Goal: Information Seeking & Learning: Find specific fact

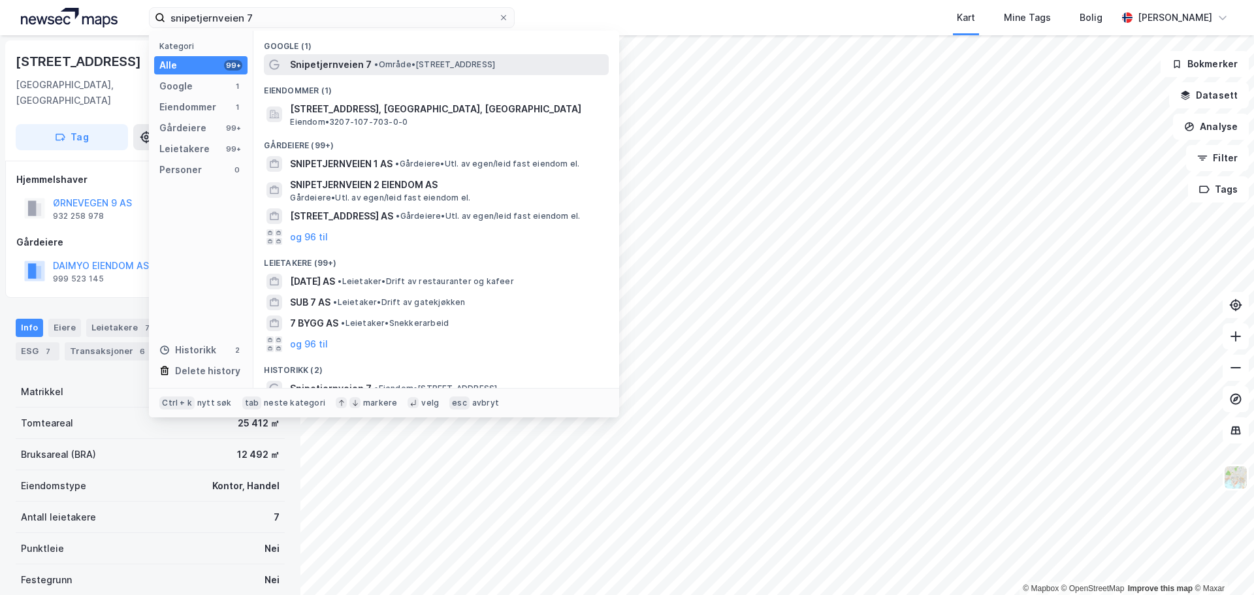
type input "snipetjernveien 7"
click at [354, 61] on span "Snipetjernveien 7" at bounding box center [331, 65] width 82 height 16
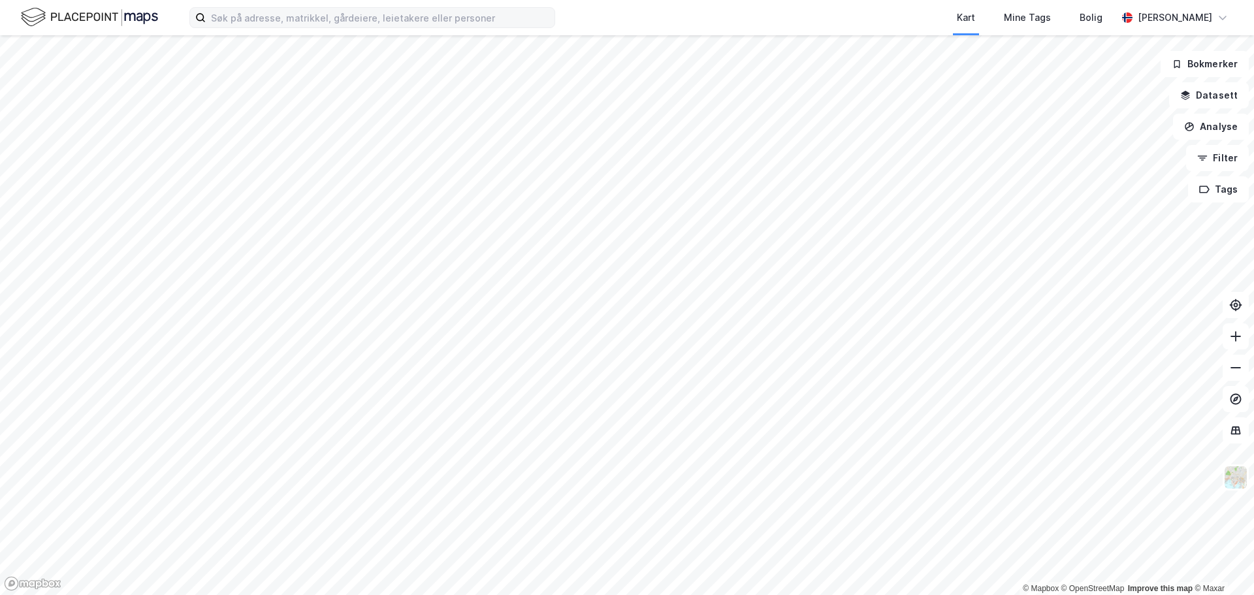
click at [261, 27] on label at bounding box center [372, 17] width 366 height 21
click at [261, 27] on input at bounding box center [380, 18] width 349 height 20
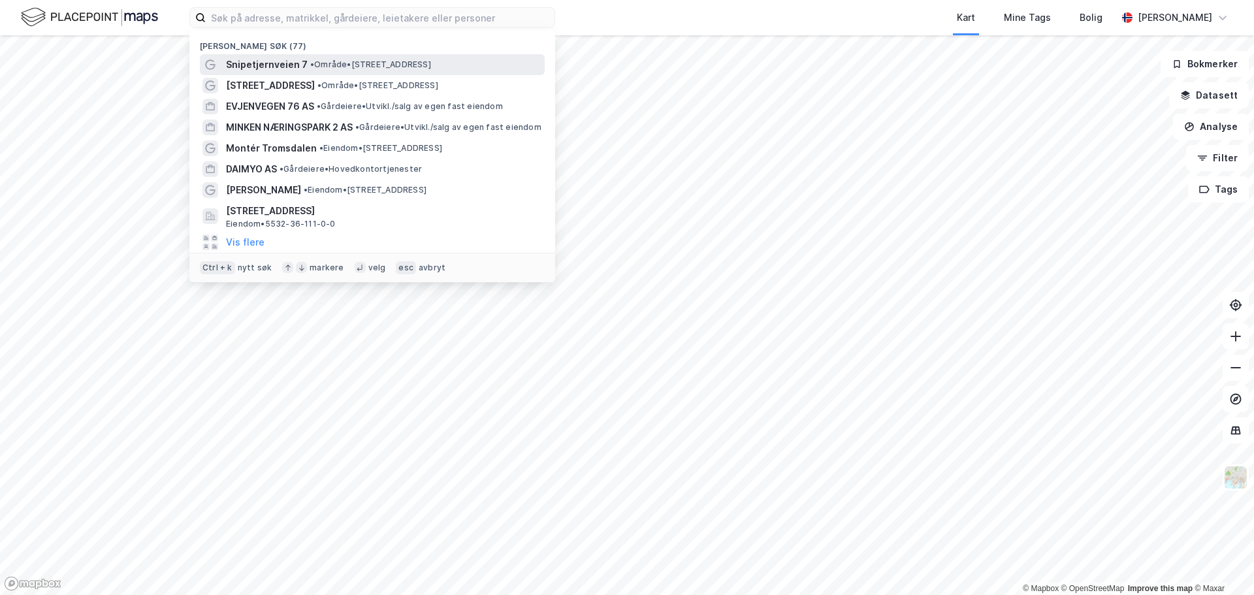
click at [266, 60] on span "Snipetjernveien 7" at bounding box center [267, 65] width 82 height 16
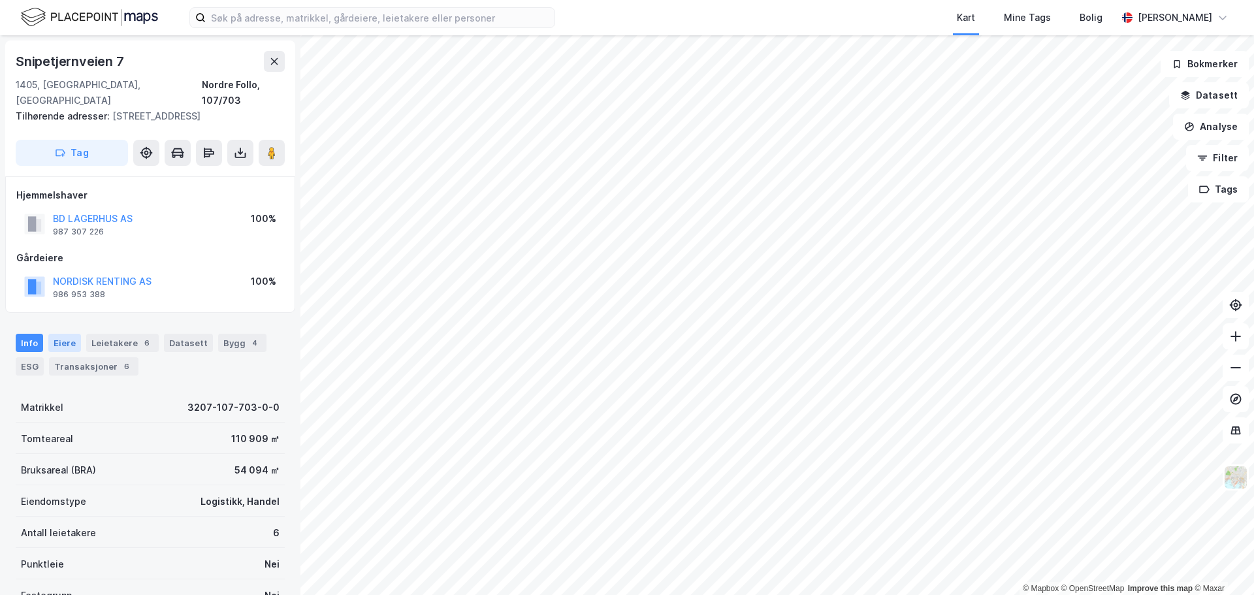
click at [67, 334] on div "Eiere" at bounding box center [64, 343] width 33 height 18
